Goal: Transaction & Acquisition: Purchase product/service

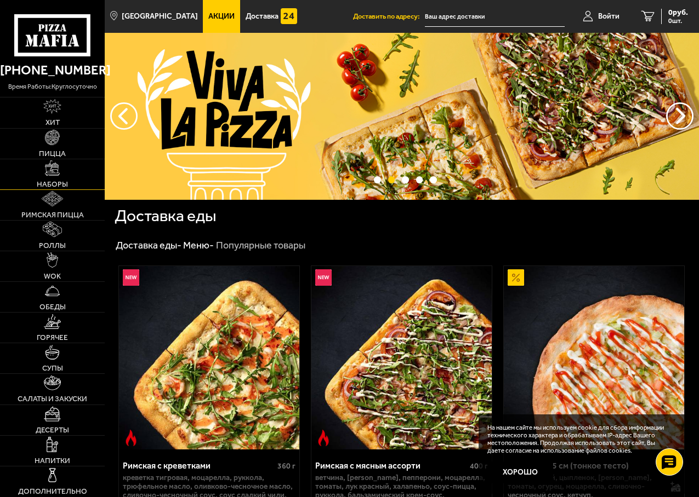
click at [57, 178] on link "Наборы" at bounding box center [52, 174] width 105 height 30
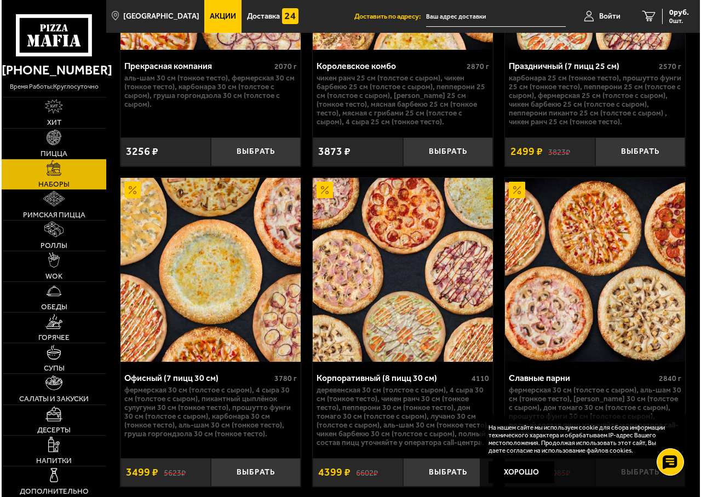
scroll to position [2962, 0]
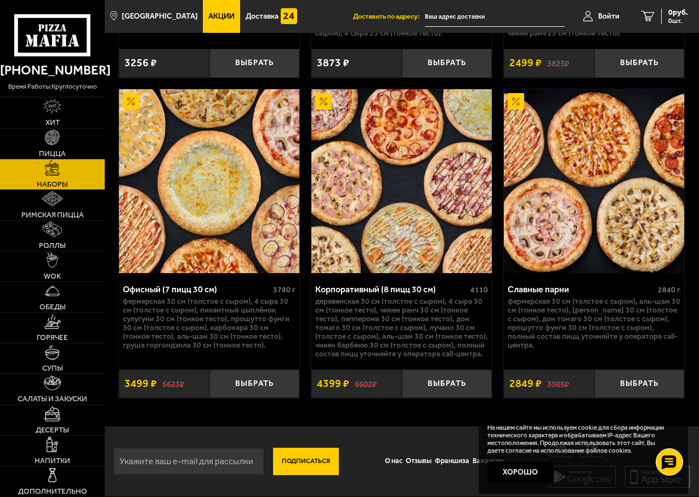
click at [417, 221] on img at bounding box center [401, 181] width 180 height 184
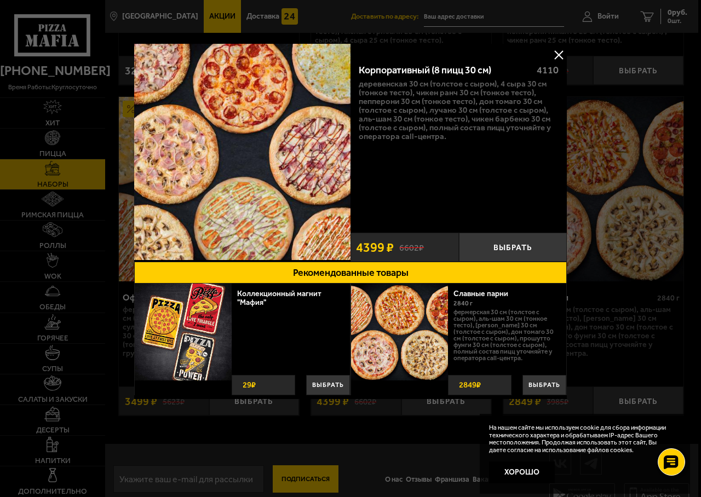
click at [560, 56] on button at bounding box center [559, 55] width 16 height 16
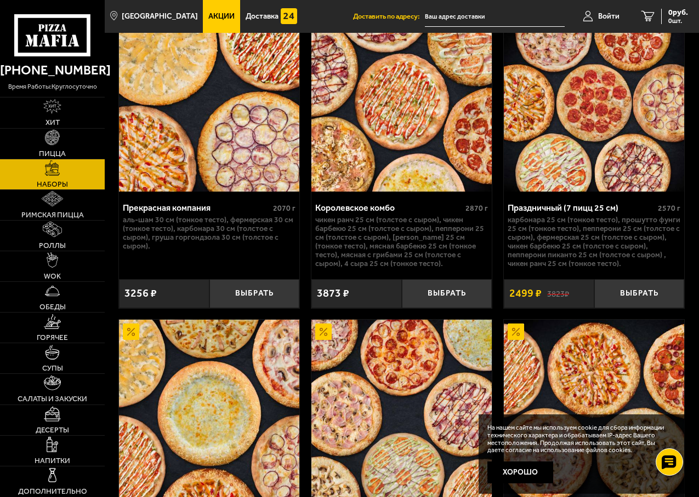
scroll to position [2688, 0]
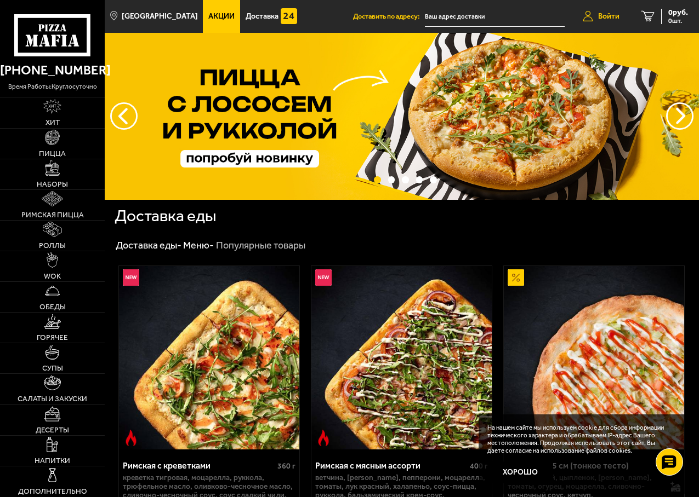
click at [600, 17] on span "Войти" at bounding box center [608, 17] width 21 height 8
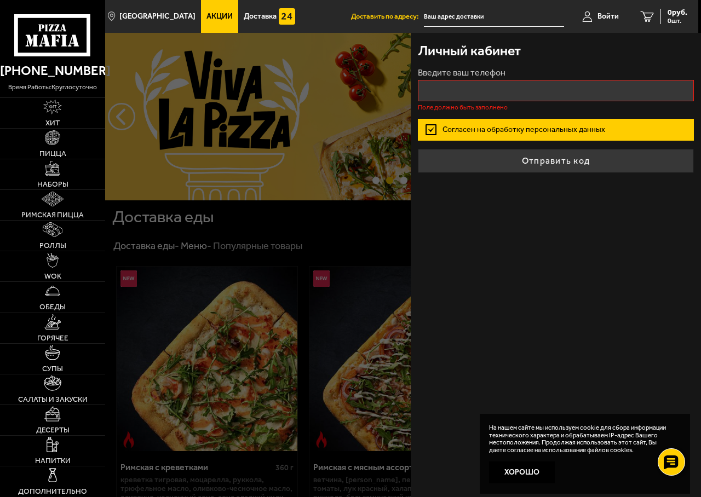
click at [361, 228] on div at bounding box center [455, 281] width 701 height 497
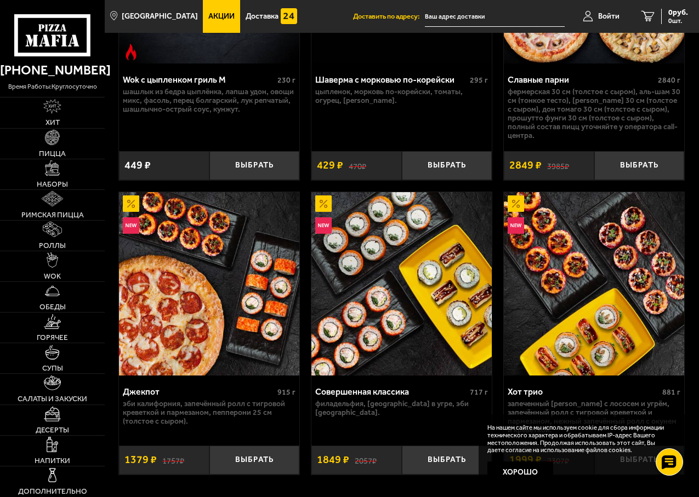
scroll to position [912, 0]
